Goal: Find specific page/section: Find specific page/section

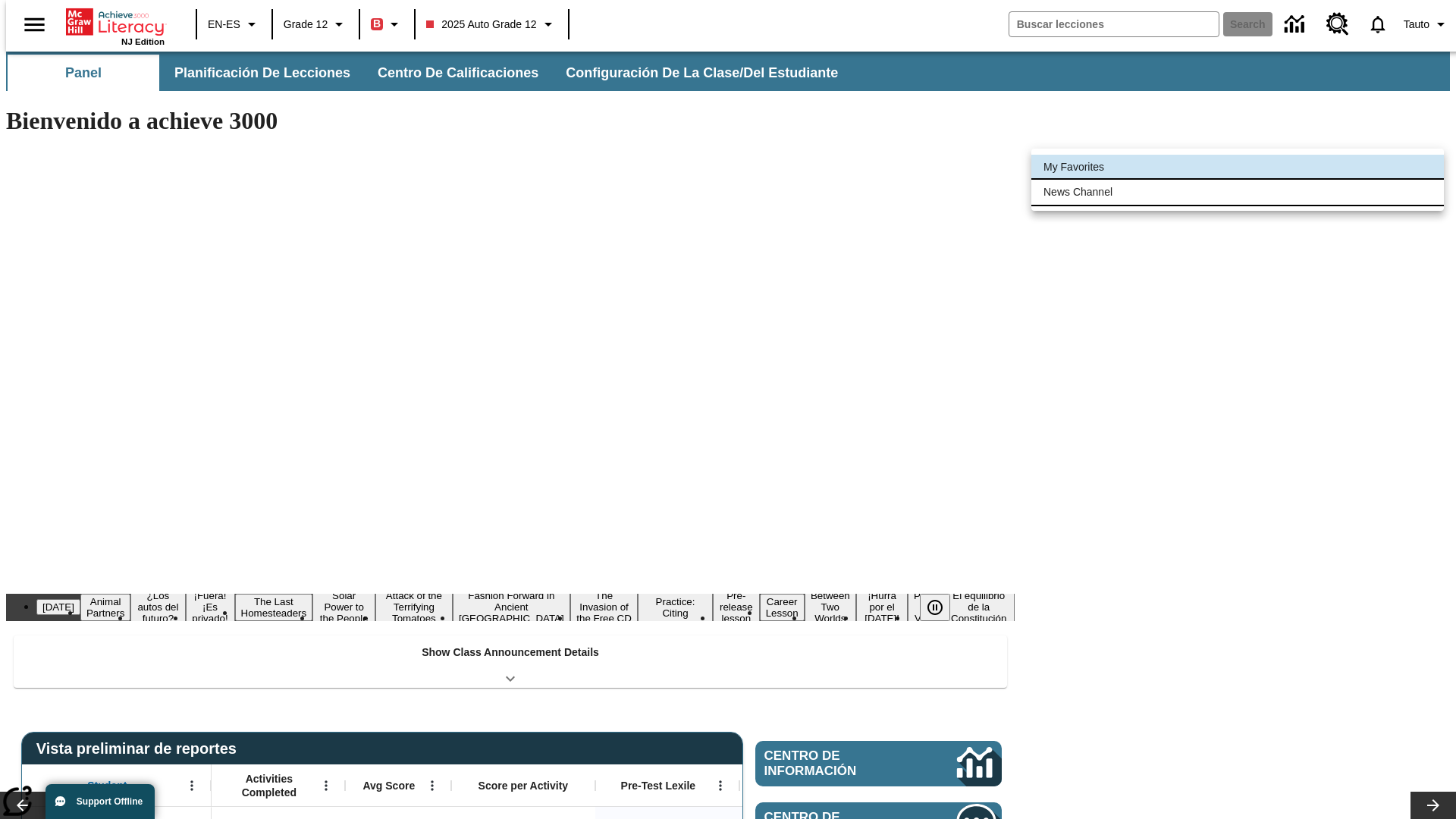
click at [1237, 191] on li "News Channel" at bounding box center [1237, 191] width 413 height 25
type input "120"
